Goal: Information Seeking & Learning: Learn about a topic

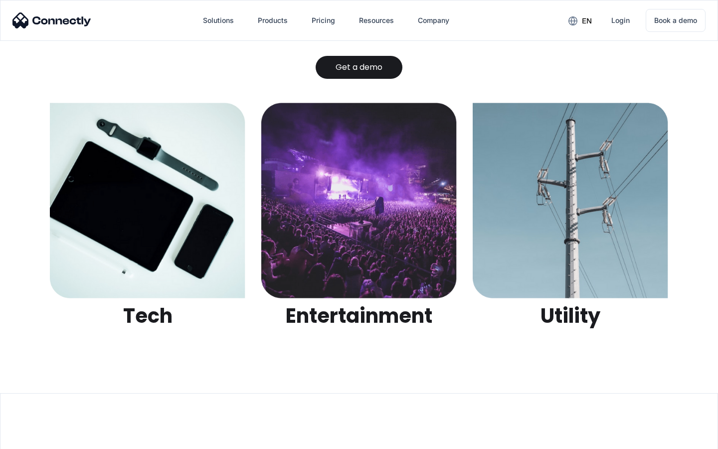
scroll to position [3148, 0]
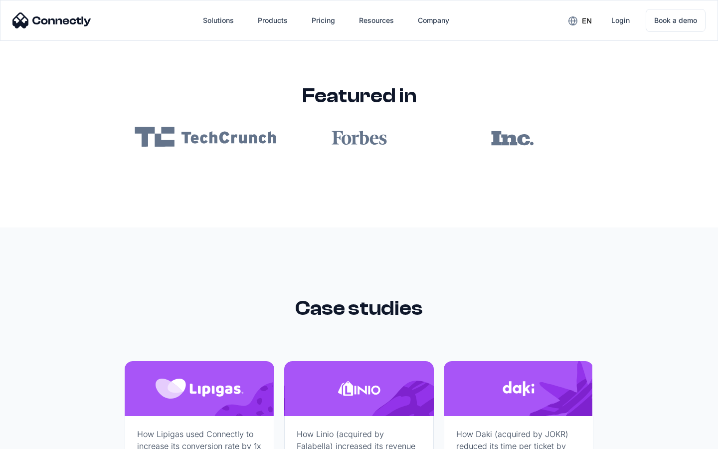
scroll to position [5975, 0]
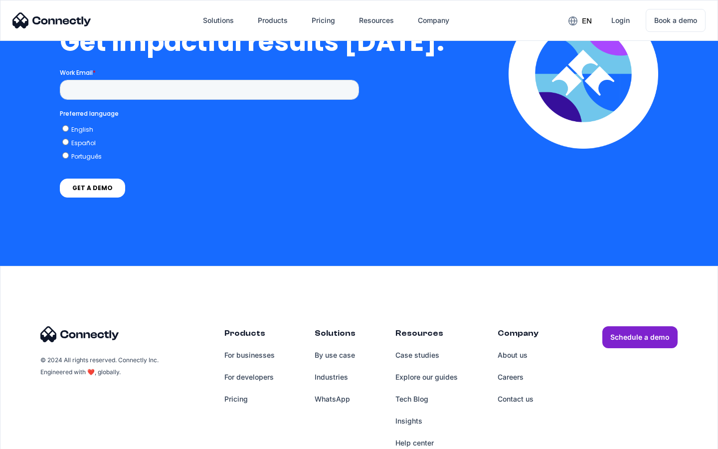
scroll to position [2192, 0]
